Goal: Information Seeking & Learning: Learn about a topic

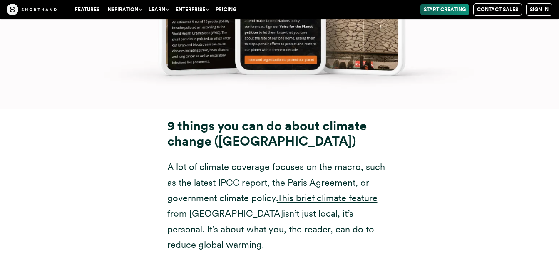
scroll to position [9917, 0]
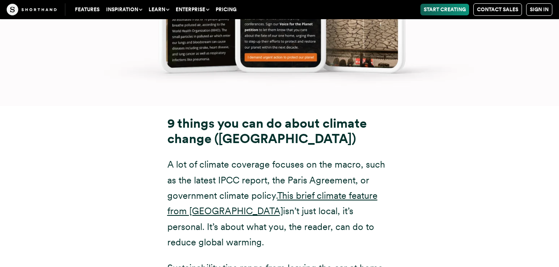
drag, startPoint x: 168, startPoint y: 30, endPoint x: 374, endPoint y: 50, distance: 206.8
click at [374, 116] on h3 "9 things you can do about climate change ([GEOGRAPHIC_DATA])" at bounding box center [279, 131] width 225 height 31
copy strong "9 things you can do about climate change ([GEOGRAPHIC_DATA])"
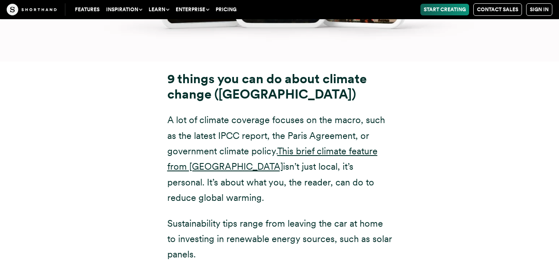
scroll to position [9962, 0]
click at [290, 216] on p "Sustainability tips range from leaving the car at home to investing in renewabl…" at bounding box center [279, 239] width 225 height 47
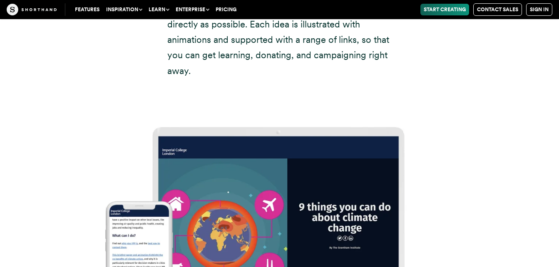
scroll to position [10258, 0]
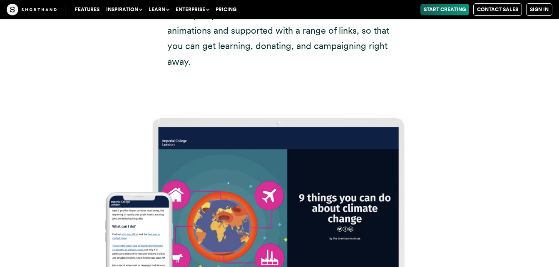
click at [318, 166] on img at bounding box center [279, 213] width 559 height 267
click at [143, 182] on img at bounding box center [279, 213] width 559 height 267
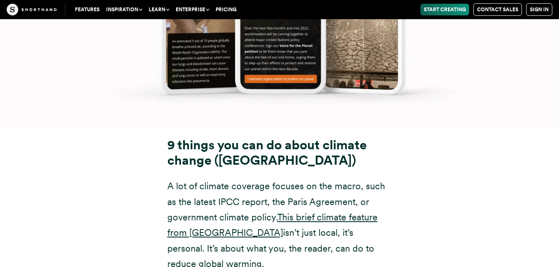
scroll to position [9896, 0]
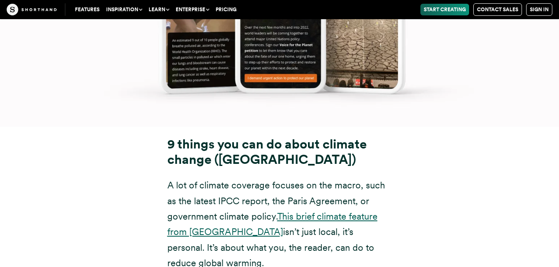
click at [326, 211] on link "This brief climate feature from [GEOGRAPHIC_DATA]" at bounding box center [272, 224] width 210 height 26
